Goal: Information Seeking & Learning: Learn about a topic

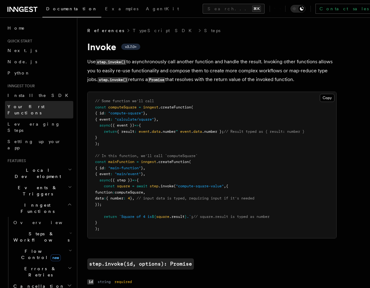
click at [27, 107] on span "Your first Functions" at bounding box center [25, 109] width 37 height 11
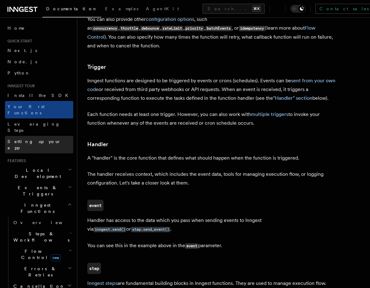
scroll to position [647, 0]
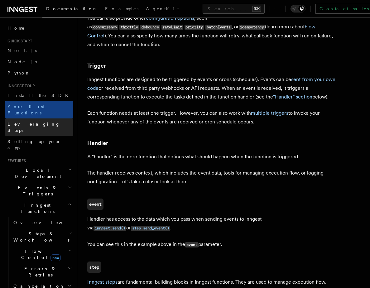
click at [29, 122] on span "Leveraging Steps" at bounding box center [33, 127] width 53 height 11
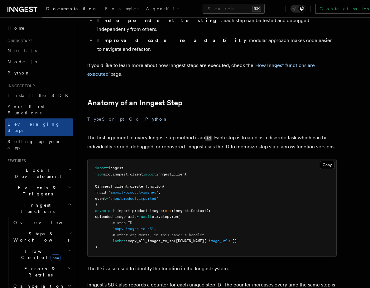
scroll to position [198, 0]
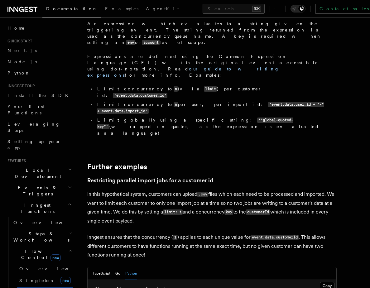
scroll to position [2473, 0]
